Goal: Navigation & Orientation: Find specific page/section

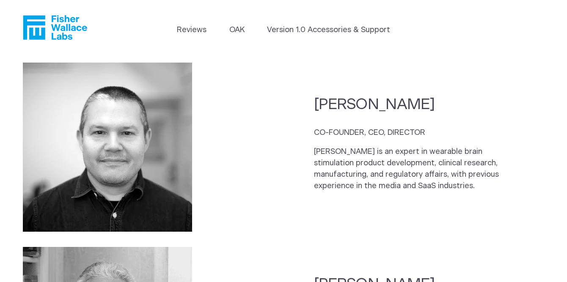
click at [60, 26] on icon "Fisher Wallace" at bounding box center [55, 27] width 64 height 25
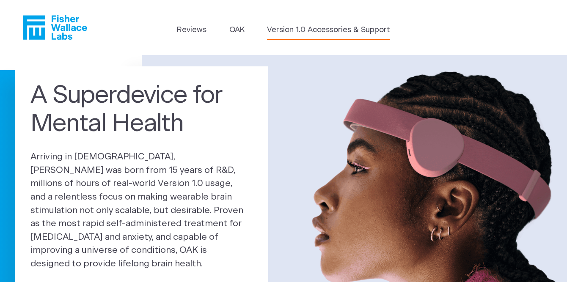
click at [348, 30] on link "Version 1.0 Accessories & Support" at bounding box center [328, 30] width 123 height 11
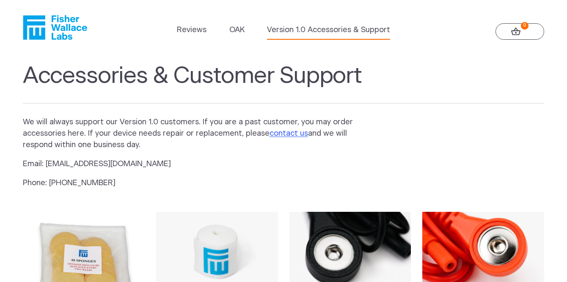
click at [60, 26] on icon "Fisher Wallace" at bounding box center [55, 27] width 64 height 25
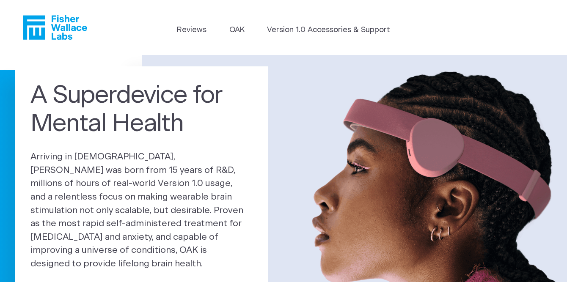
scroll to position [19, 0]
